Goal: Task Accomplishment & Management: Manage account settings

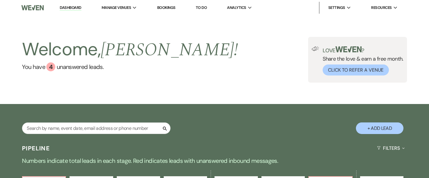
drag, startPoint x: 0, startPoint y: 0, endPoint x: 431, endPoint y: 15, distance: 430.8
click at [80, 128] on input "text" at bounding box center [96, 129] width 149 height 12
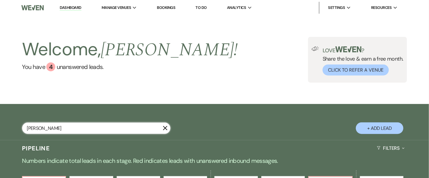
type input "[PERSON_NAME]"
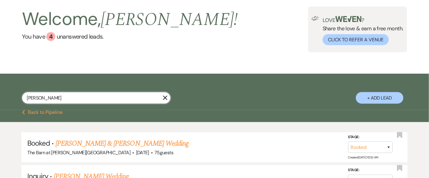
scroll to position [34, 0]
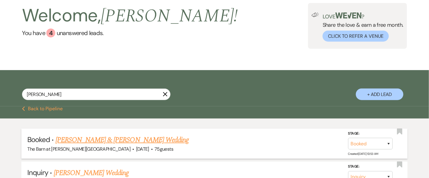
click at [105, 144] on link "[PERSON_NAME] & [PERSON_NAME] Wedding" at bounding box center [122, 140] width 133 height 11
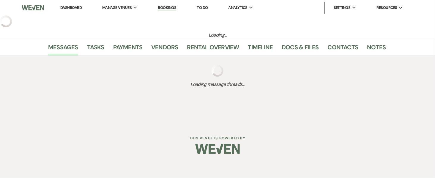
click at [316, 102] on div "Dashboard Manage Venues Expand The Barn at [PERSON_NAME][GEOGRAPHIC_DATA] Booki…" at bounding box center [217, 62] width 435 height 125
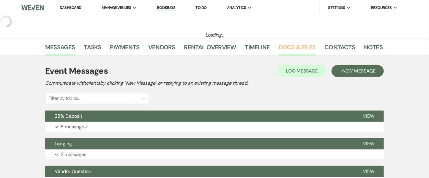
click at [296, 46] on link "Docs & Files" at bounding box center [297, 49] width 37 height 13
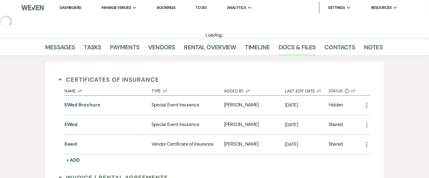
click at [140, 47] on li "Payments" at bounding box center [129, 48] width 38 height 14
click at [122, 47] on link "Payments" at bounding box center [124, 49] width 29 height 13
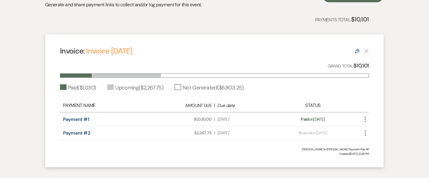
scroll to position [151, 0]
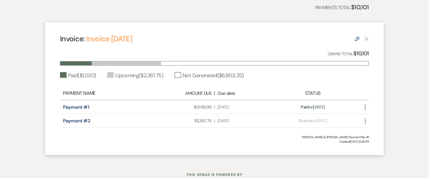
click at [365, 119] on icon "More" at bounding box center [365, 120] width 7 height 7
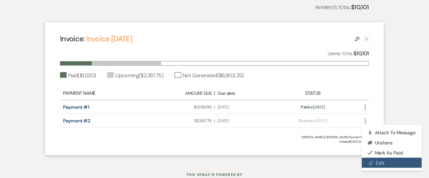
click at [394, 163] on link "Pencil Edit" at bounding box center [392, 163] width 60 height 10
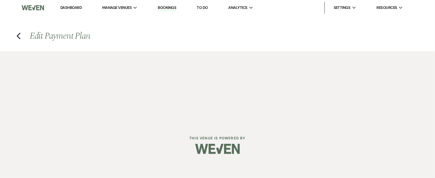
select select "26794"
select select "1"
select select "2"
select select "flat"
select select "true"
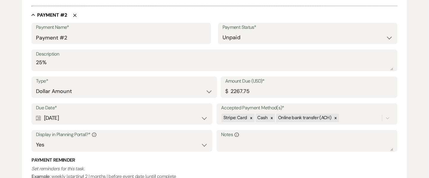
scroll to position [366, 0]
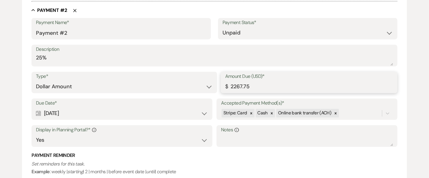
drag, startPoint x: 251, startPoint y: 86, endPoint x: 216, endPoint y: 85, distance: 35.1
click at [216, 85] on div "Type* Dollar Amount Percentage of Grand Total Amount Due (USD)* $ 2267.75" at bounding box center [215, 85] width 366 height 27
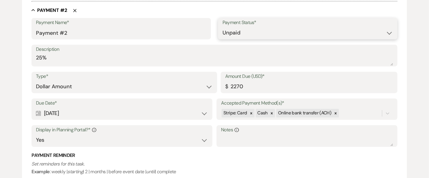
type input "2270.00"
click at [243, 29] on select "Paid Unpaid" at bounding box center [308, 33] width 171 height 12
select select "1"
click at [223, 27] on select "Paid Unpaid" at bounding box center [308, 33] width 171 height 12
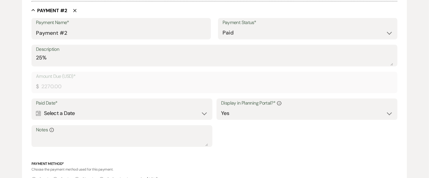
click at [70, 113] on div "Calendar Select a Date Expand" at bounding box center [122, 114] width 172 height 12
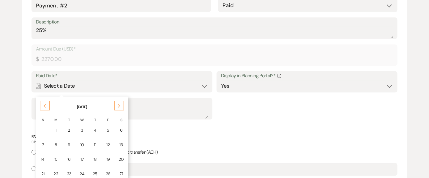
scroll to position [396, 0]
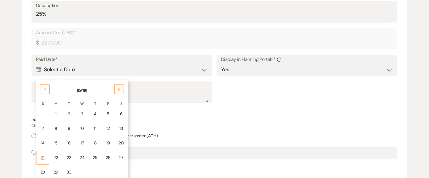
click at [46, 153] on td "21" at bounding box center [43, 158] width 12 height 14
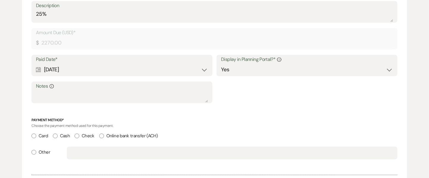
click at [55, 135] on input "Cash" at bounding box center [55, 136] width 5 height 5
radio input "true"
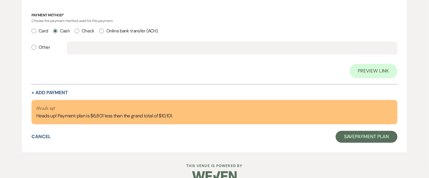
scroll to position [527, 0]
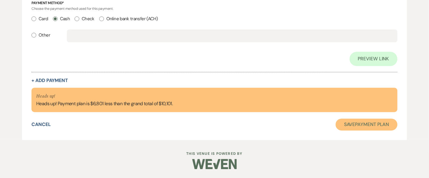
click at [362, 126] on button "Save Payment Plan" at bounding box center [367, 125] width 62 height 12
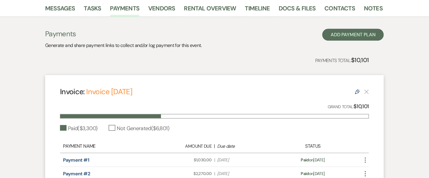
scroll to position [90, 0]
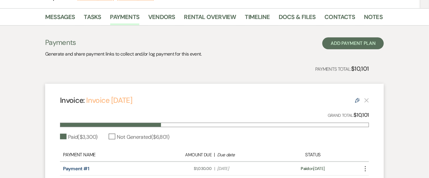
click at [103, 98] on link "Invoice [DATE]" at bounding box center [109, 100] width 46 height 10
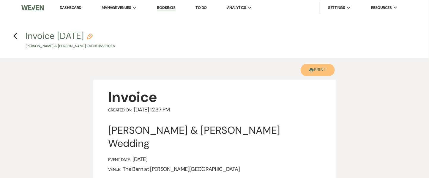
click at [327, 65] on button "Printer Print" at bounding box center [318, 70] width 34 height 12
click at [17, 34] on icon "Previous" at bounding box center [15, 35] width 4 height 7
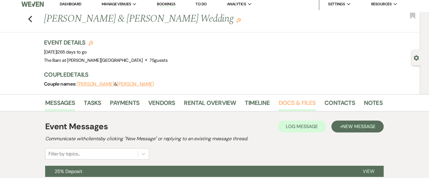
click at [292, 106] on link "Docs & Files" at bounding box center [297, 104] width 37 height 13
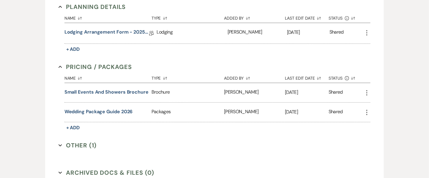
scroll to position [436, 0]
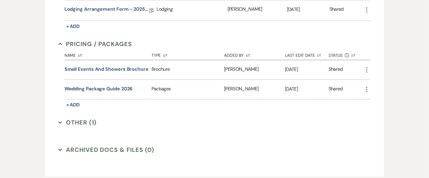
click at [83, 120] on button "Other (1) Expand" at bounding box center [78, 122] width 38 height 9
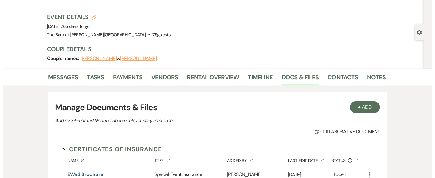
scroll to position [45, 0]
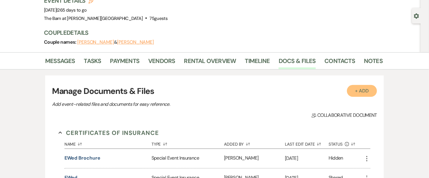
click at [368, 95] on button "+ Add" at bounding box center [362, 91] width 30 height 12
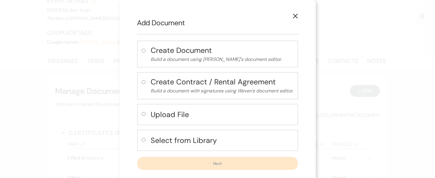
click at [173, 135] on h4 "Select from Library" at bounding box center [222, 140] width 143 height 10
radio input "true"
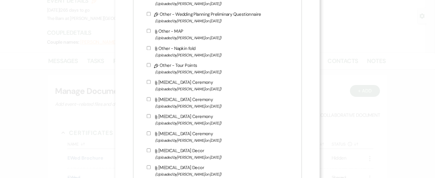
scroll to position [580, 0]
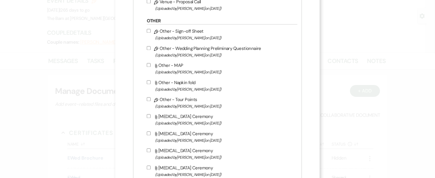
click at [176, 30] on label "Pencil Other - Sign-off Sheet (Uploaded by Alissa Pekrul on Oct 3rd, 2022 )" at bounding box center [221, 34] width 148 height 14
click at [151, 30] on input "Pencil Other - Sign-off Sheet (Uploaded by Alissa Pekrul on Oct 3rd, 2022 )" at bounding box center [149, 31] width 4 height 4
checkbox input "true"
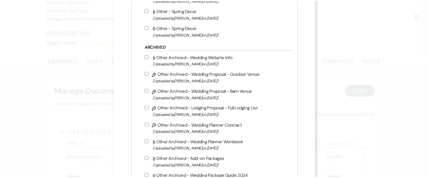
scroll to position [1374, 0]
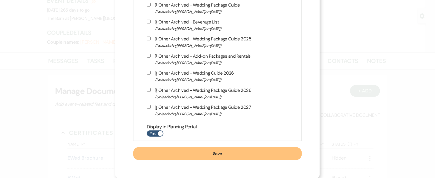
click at [211, 152] on button "Save" at bounding box center [217, 153] width 169 height 13
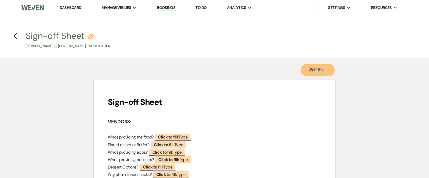
click at [326, 73] on button "Printer Print" at bounding box center [318, 70] width 34 height 12
